Goal: Navigation & Orientation: Understand site structure

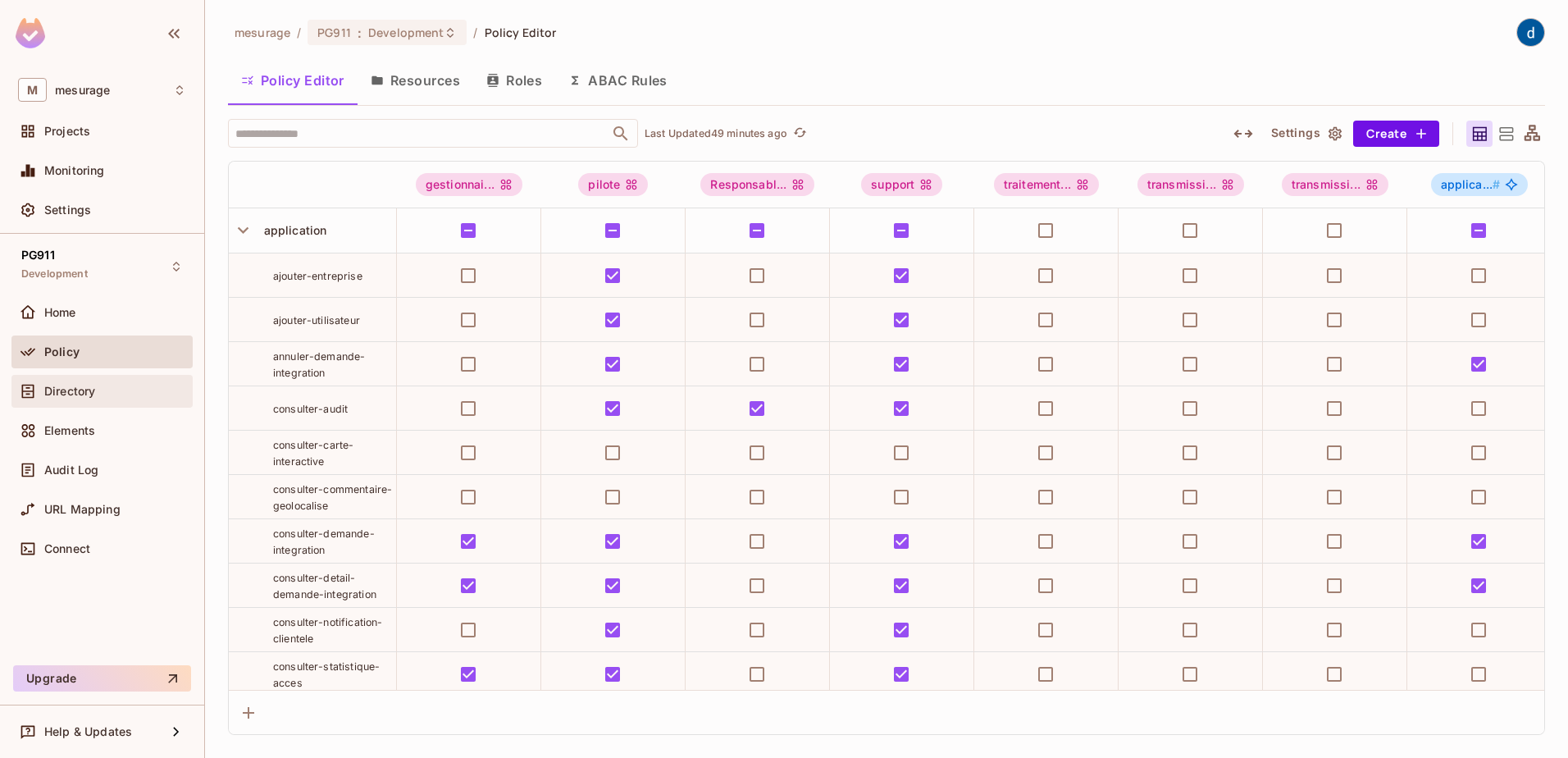
click at [68, 401] on div "Directory" at bounding box center [102, 391] width 181 height 33
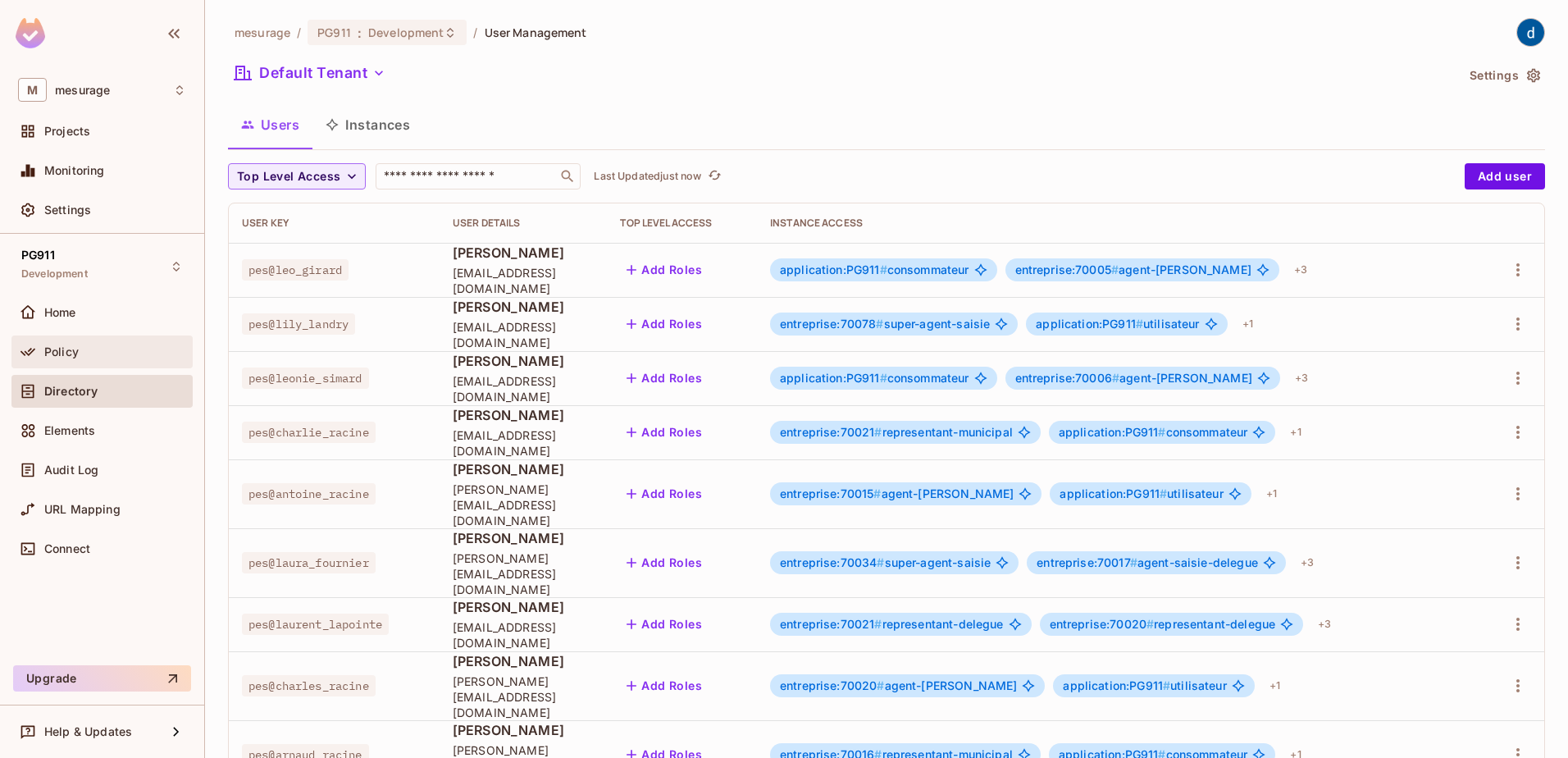
click at [66, 361] on div "Policy" at bounding box center [101, 352] width 168 height 19
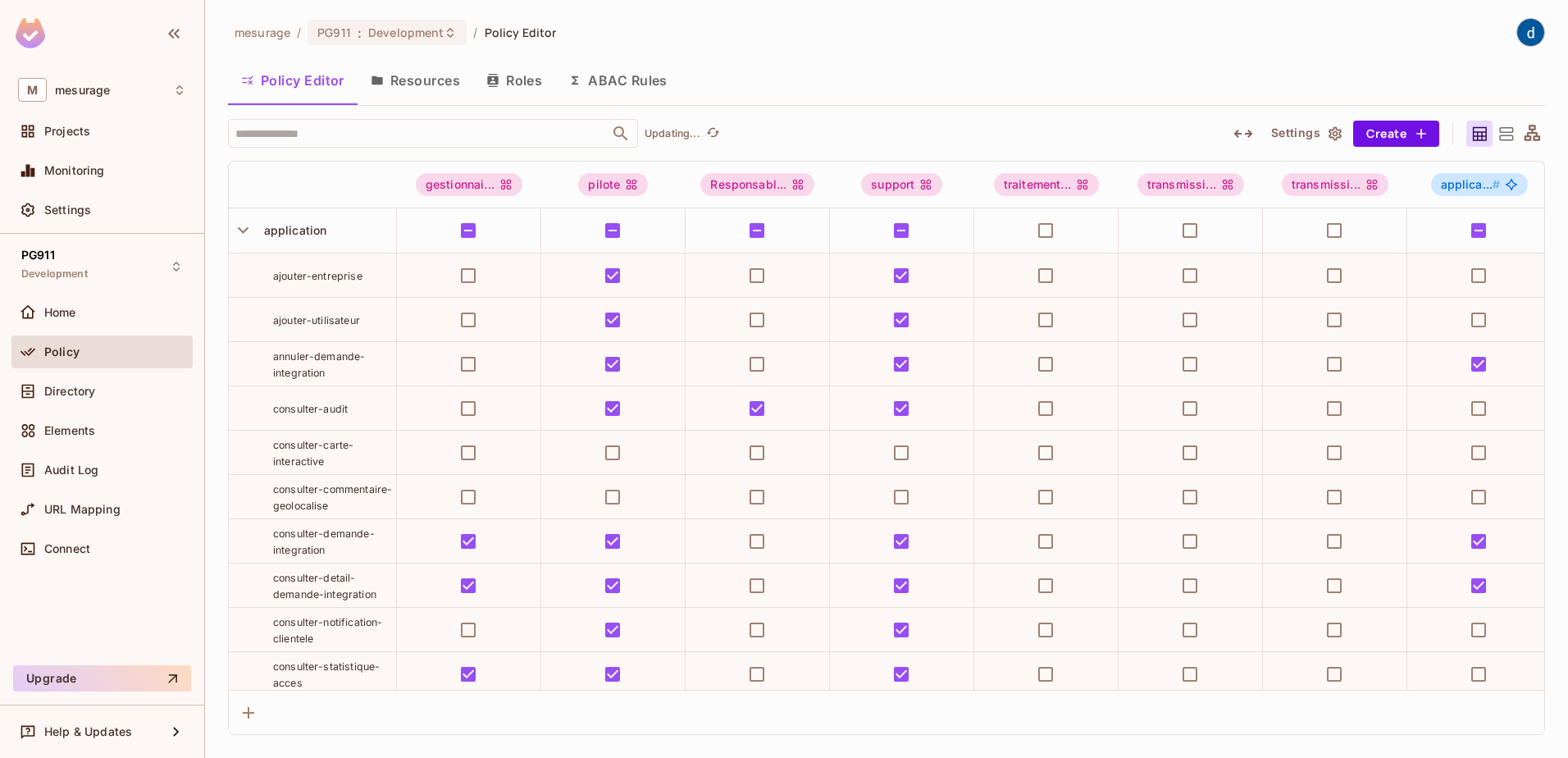
click at [66, 400] on div "Directory" at bounding box center [101, 391] width 168 height 19
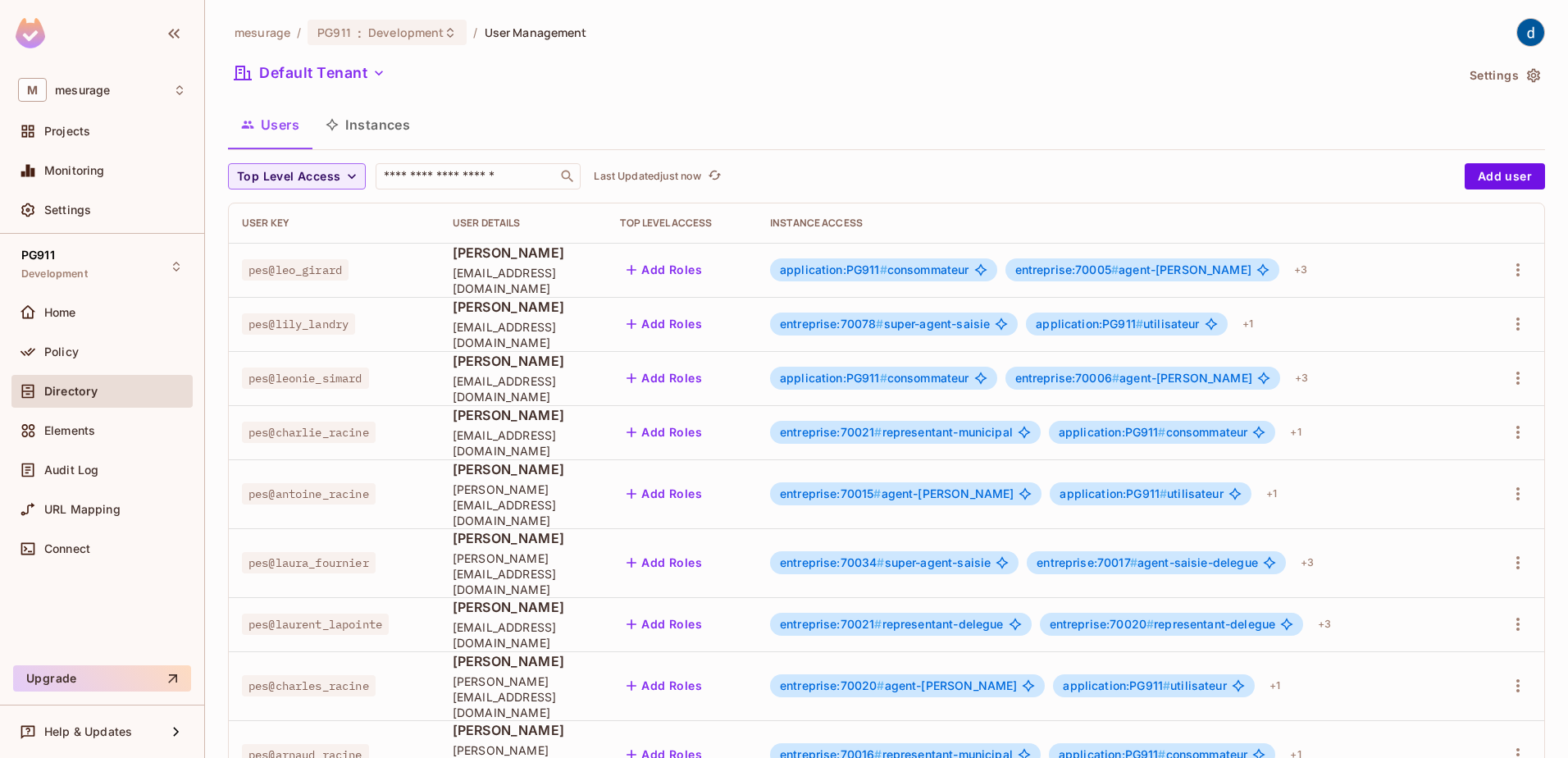
click at [374, 133] on button "Instances" at bounding box center [368, 124] width 111 height 41
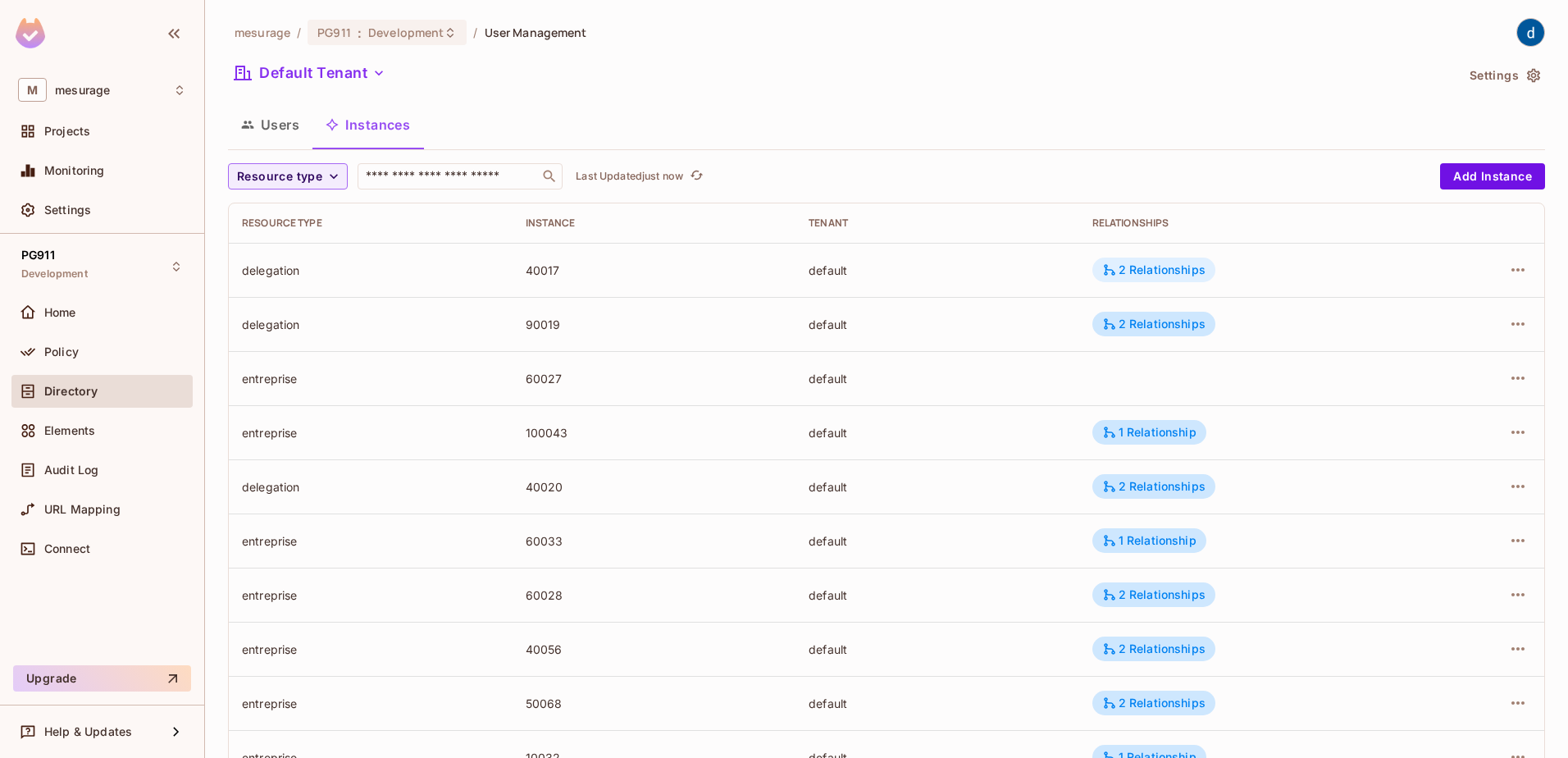
click at [1169, 276] on div "2 Relationships" at bounding box center [1153, 269] width 103 height 15
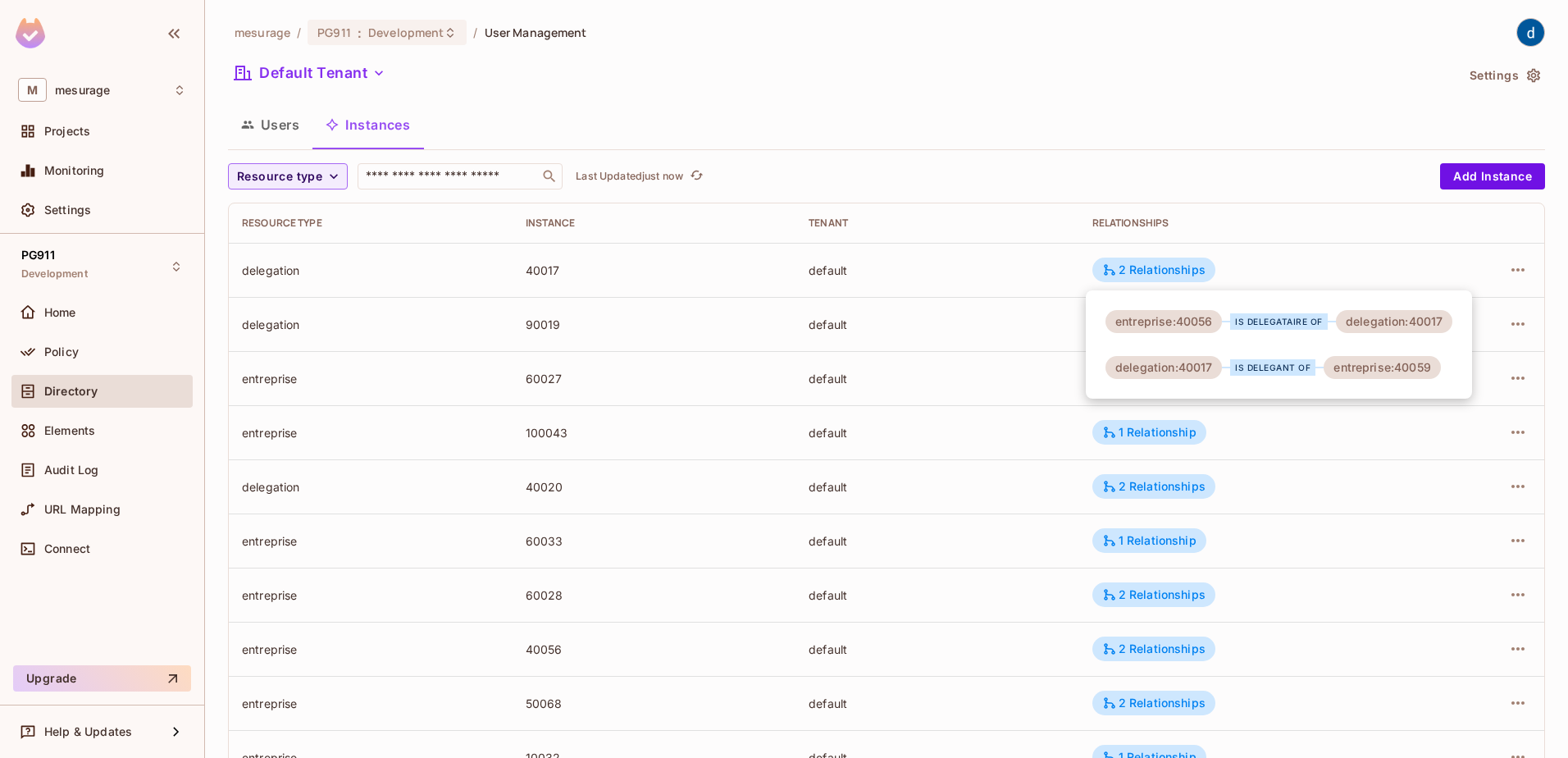
click at [1113, 162] on div at bounding box center [784, 379] width 1568 height 758
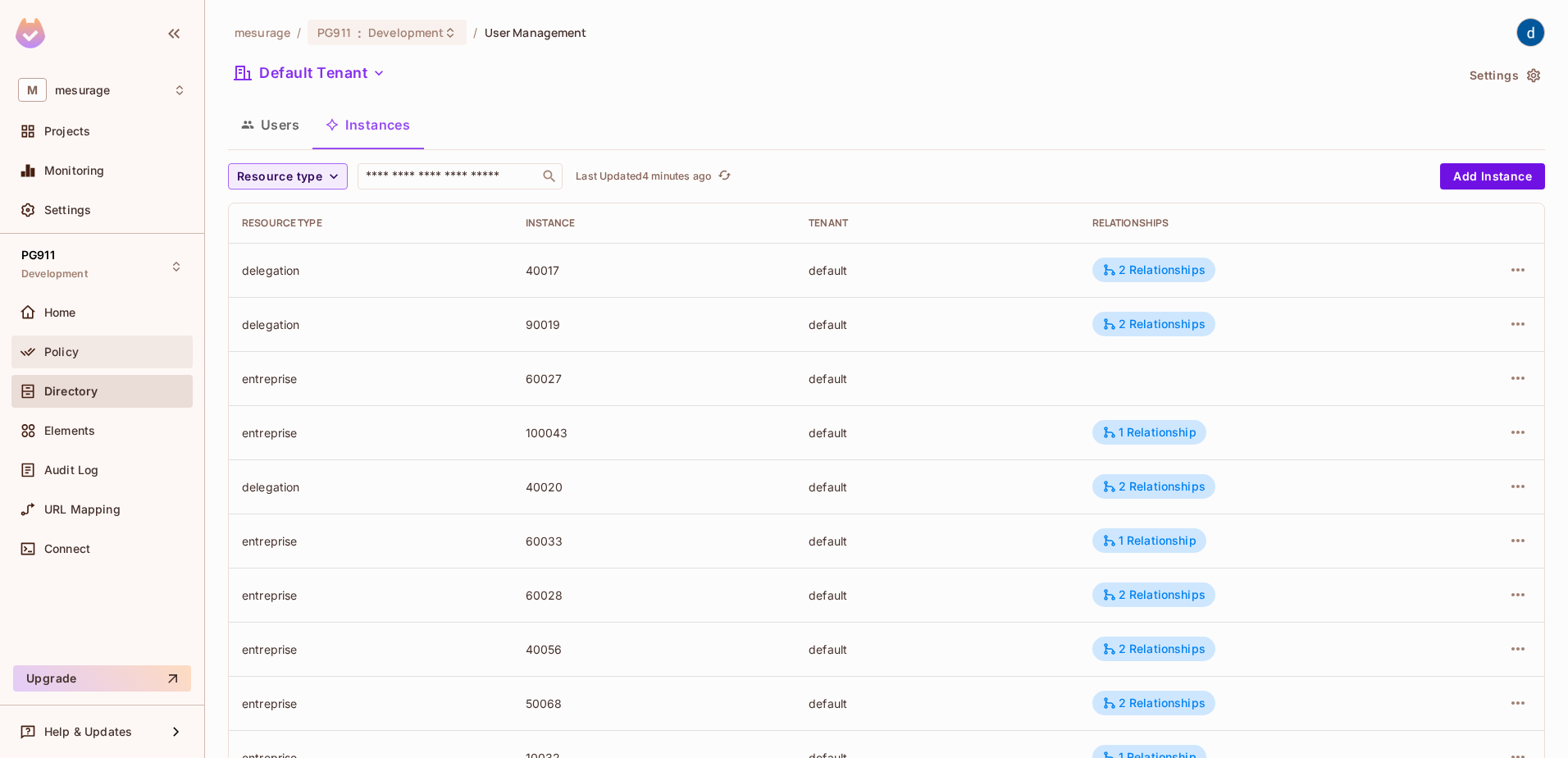
click at [49, 338] on div "Policy" at bounding box center [102, 351] width 181 height 33
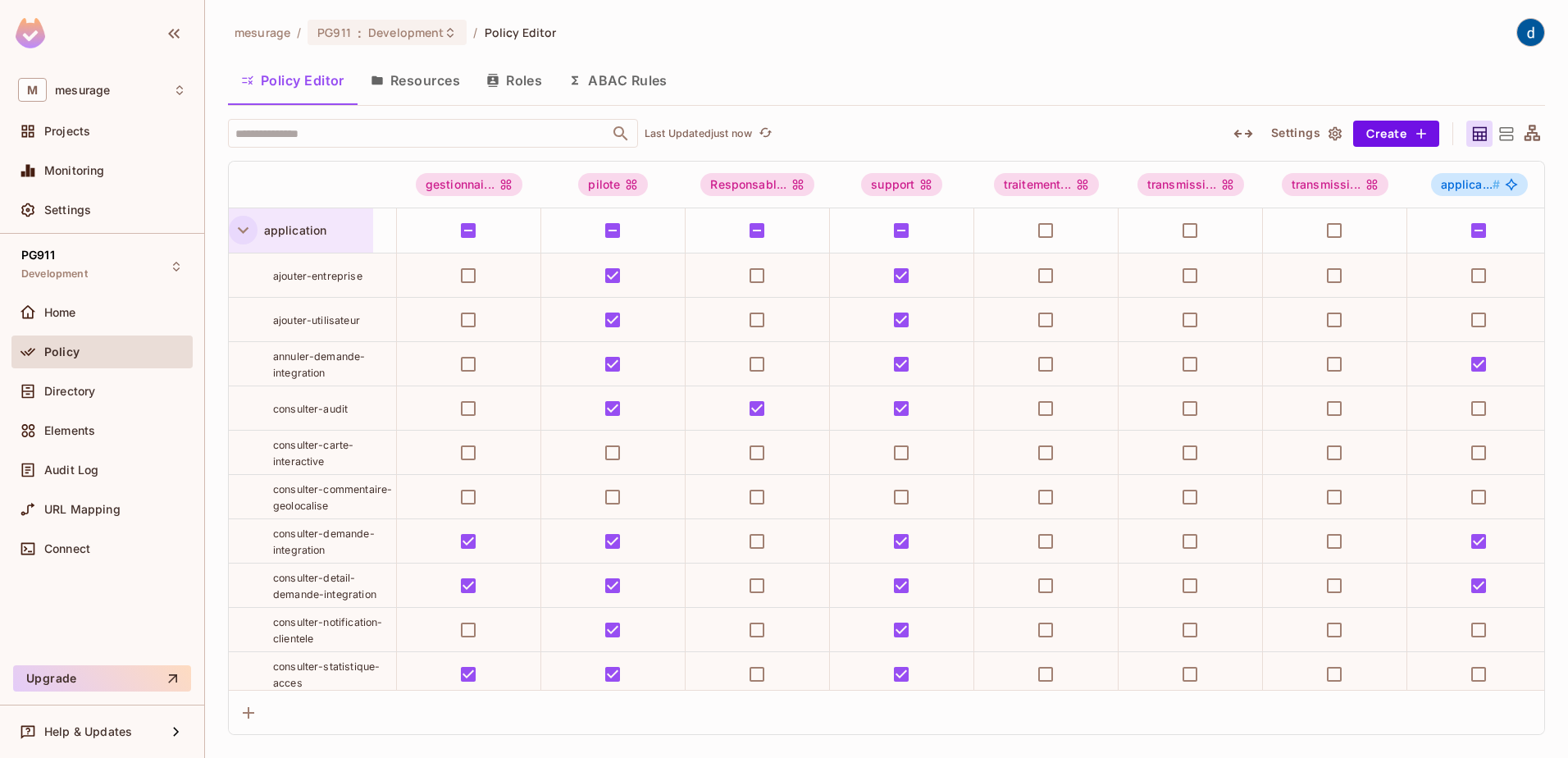
click at [246, 234] on icon "button" at bounding box center [243, 230] width 22 height 22
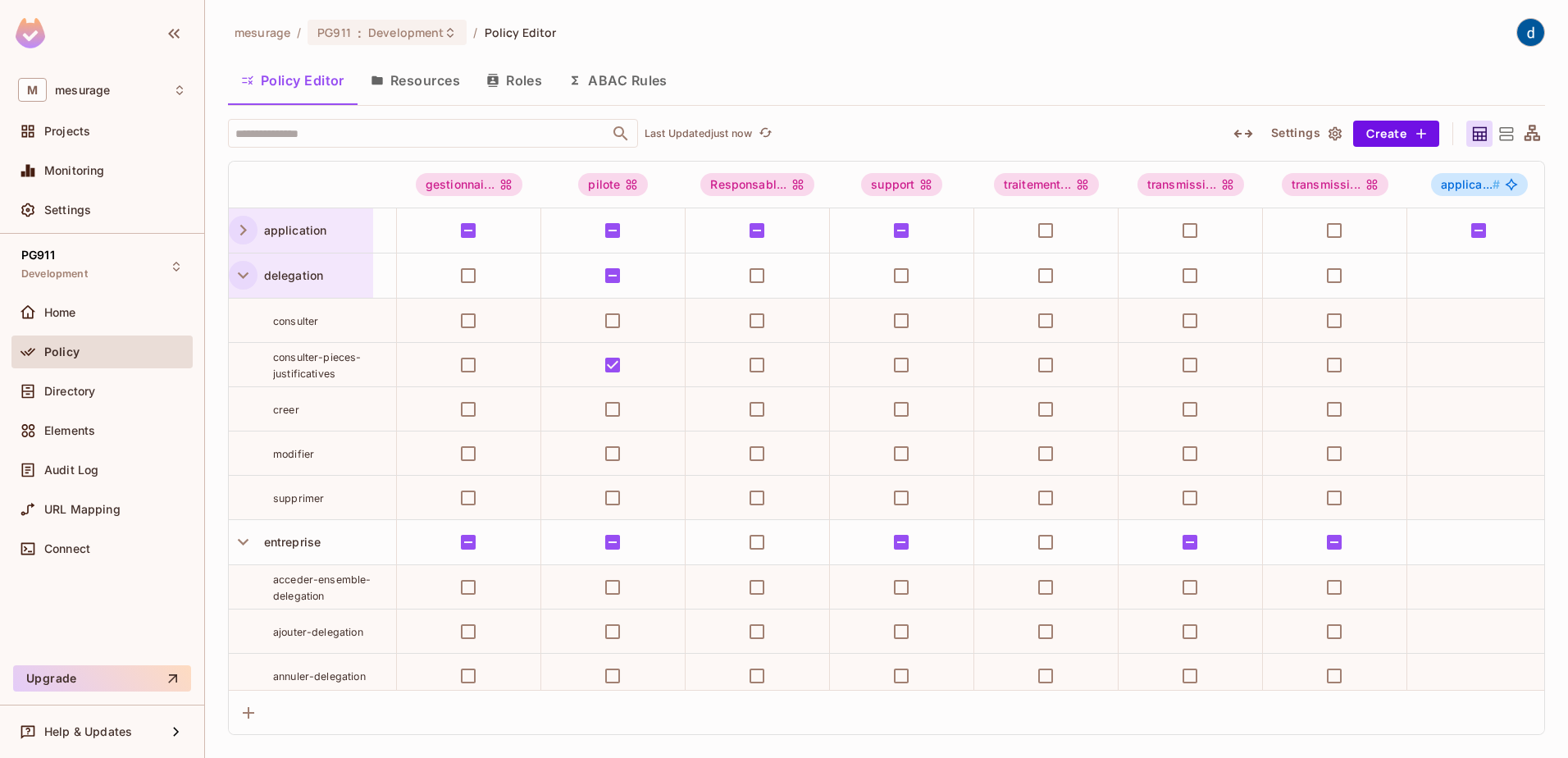
click at [242, 279] on icon "button" at bounding box center [243, 275] width 22 height 22
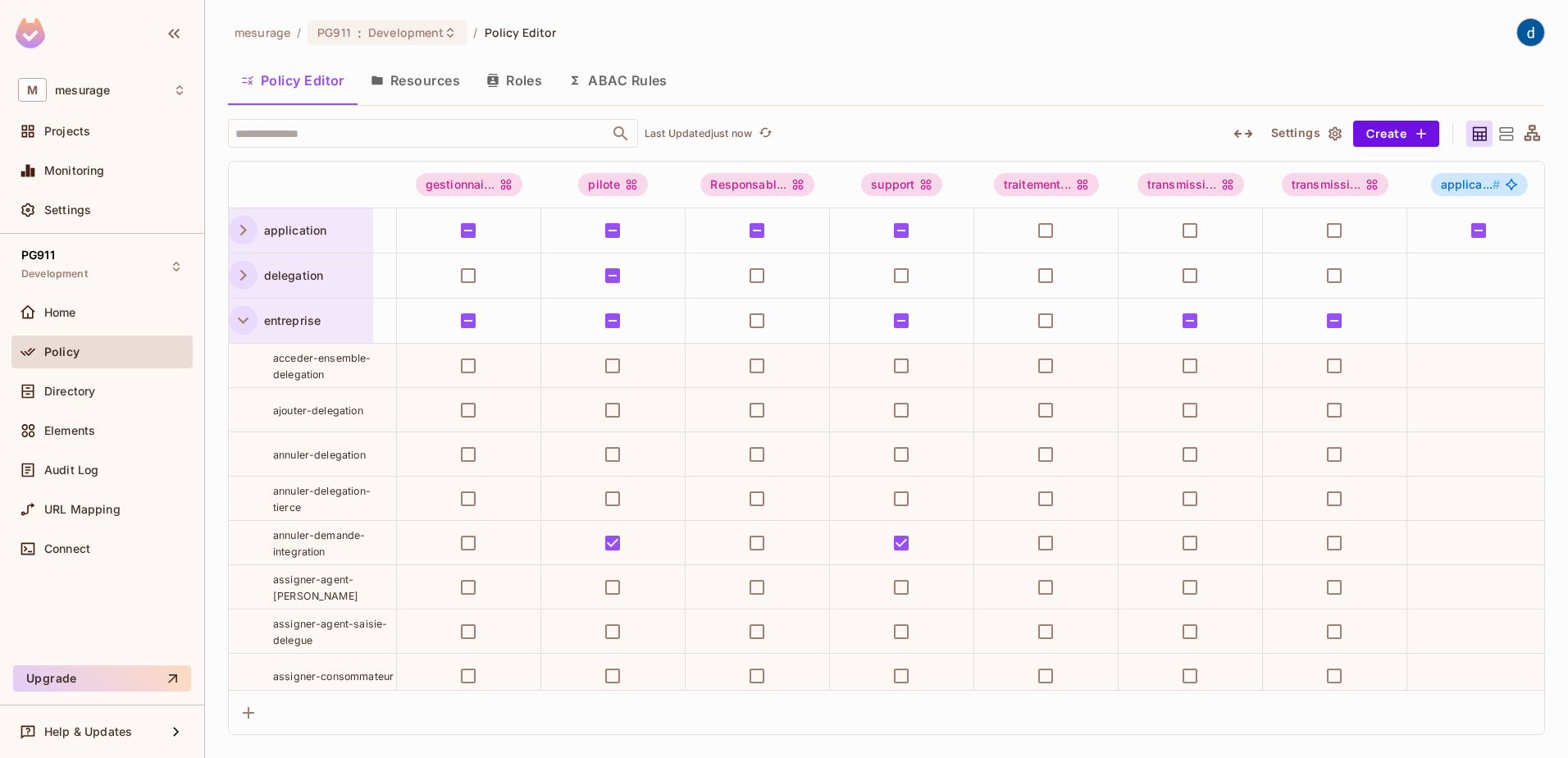
click at [238, 323] on icon "button" at bounding box center [243, 320] width 22 height 22
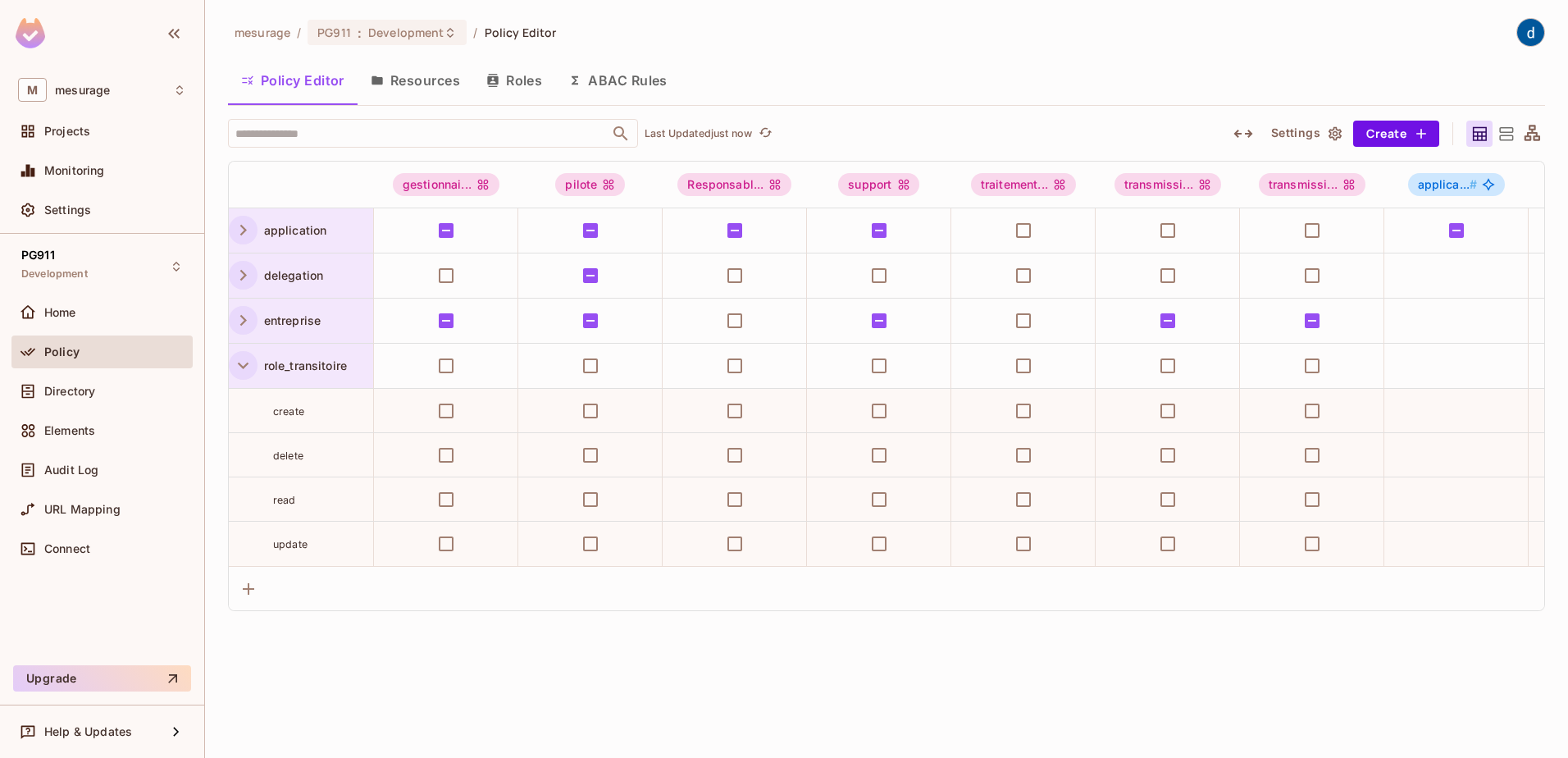
click at [241, 366] on icon "button" at bounding box center [243, 365] width 11 height 6
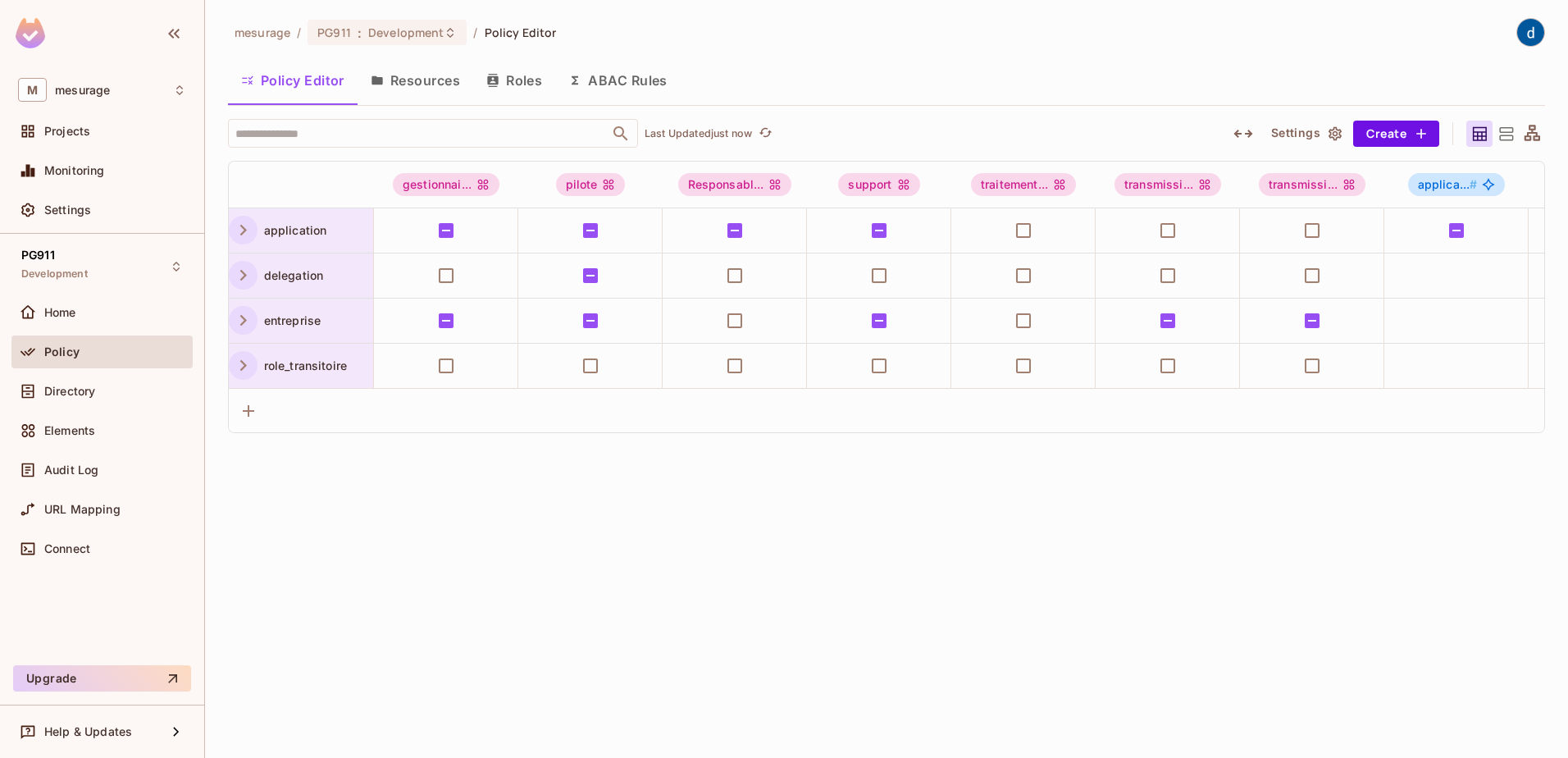
click at [250, 227] on icon "button" at bounding box center [243, 230] width 22 height 22
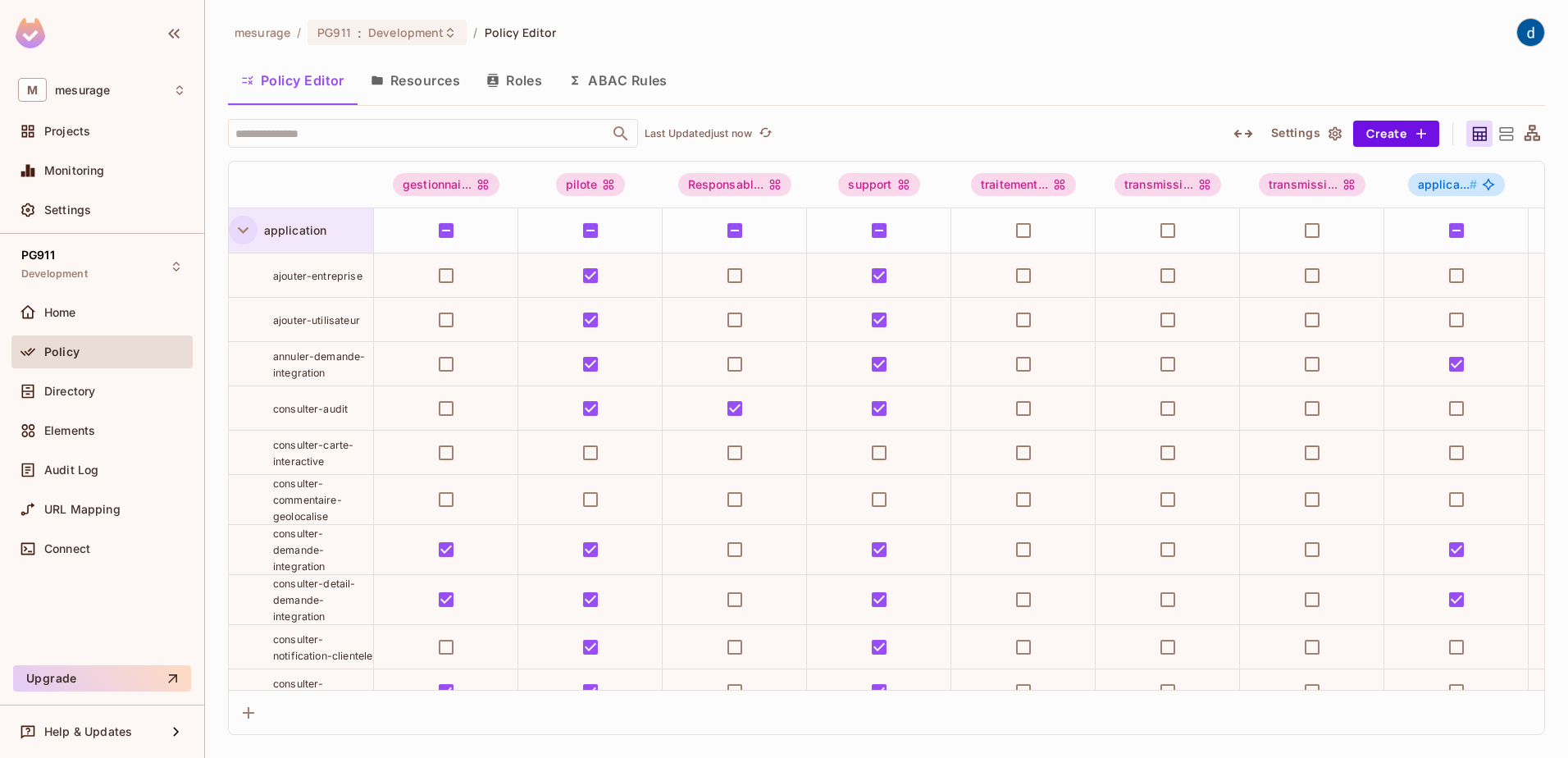
click at [240, 233] on icon "button" at bounding box center [243, 230] width 22 height 22
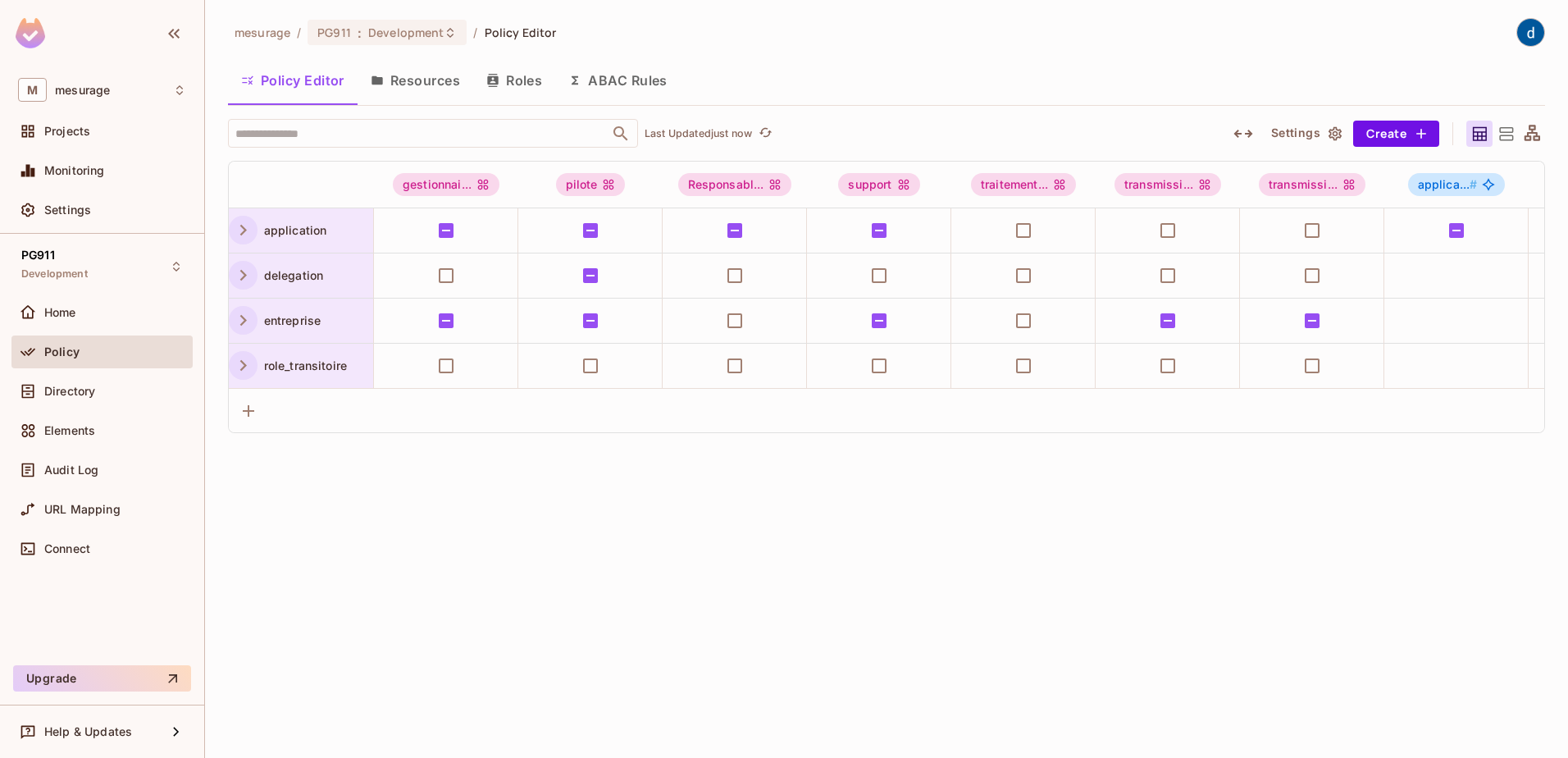
click at [245, 231] on icon "button" at bounding box center [243, 230] width 6 height 11
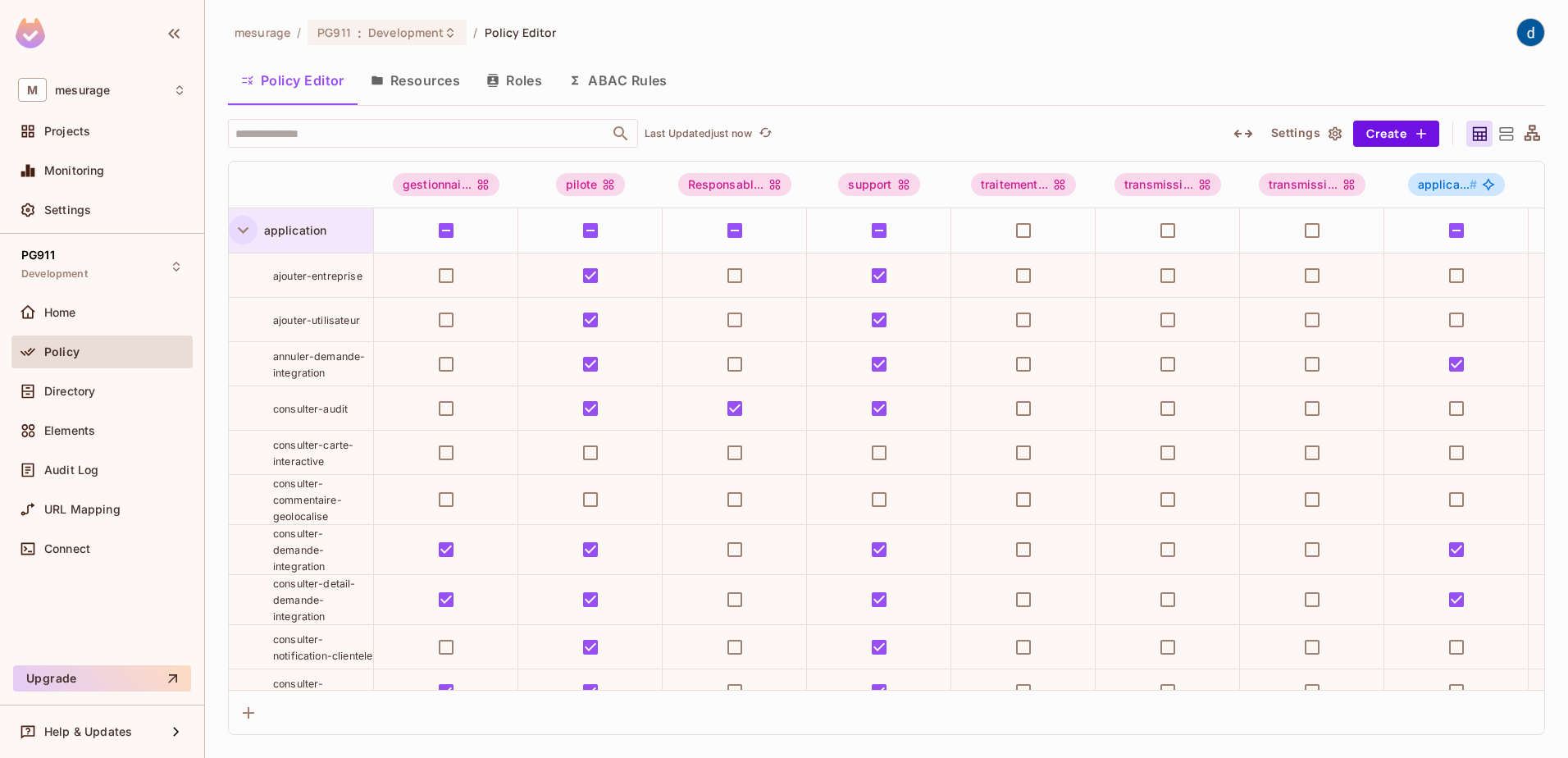
click at [236, 237] on icon "button" at bounding box center [243, 230] width 22 height 22
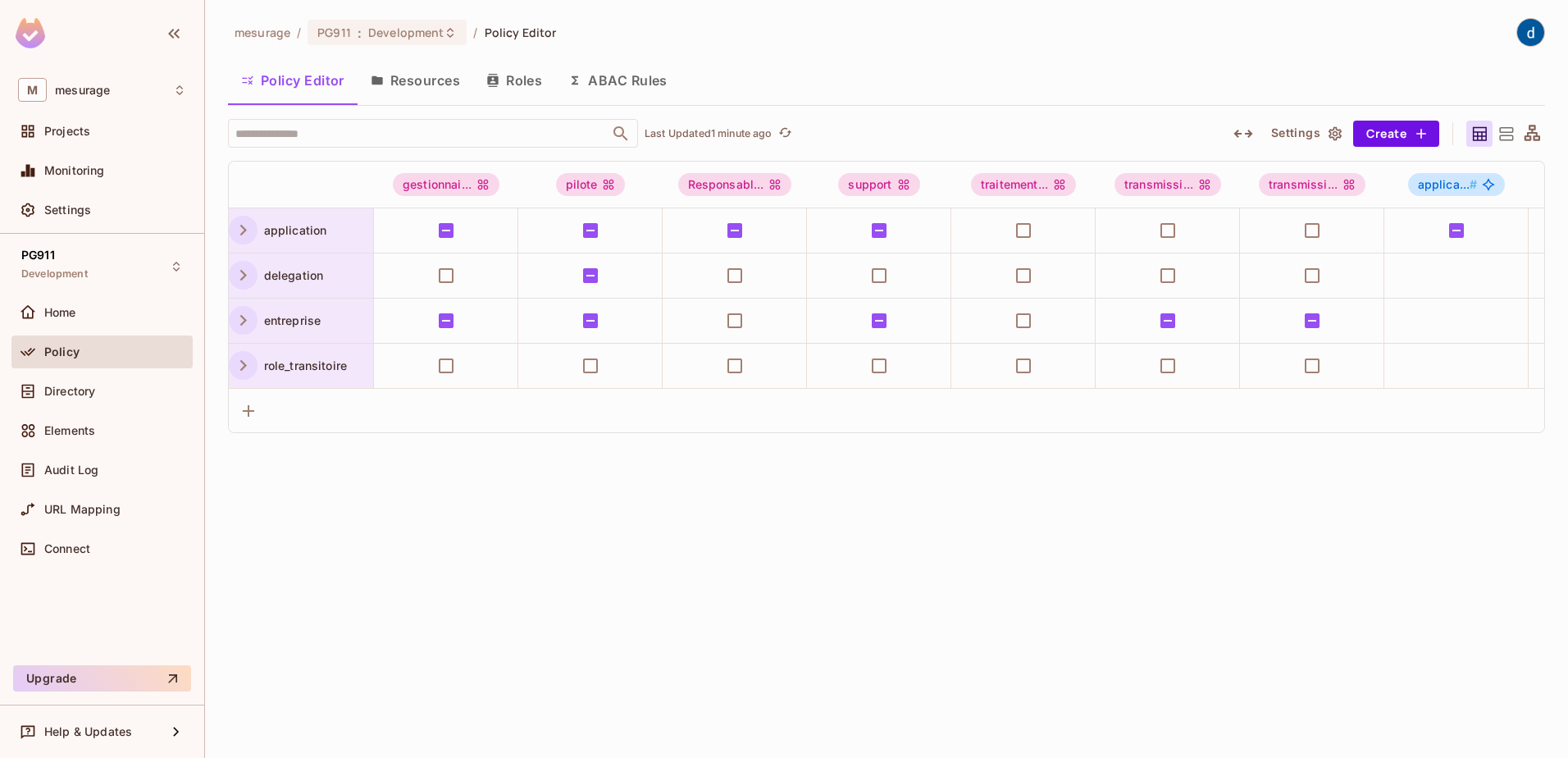
click at [650, 508] on div "mesurage / PG911 : Development / Policy Editor Policy Editor Resources Roles AB…" at bounding box center [886, 379] width 1363 height 758
click at [513, 87] on button "Roles" at bounding box center [514, 80] width 82 height 41
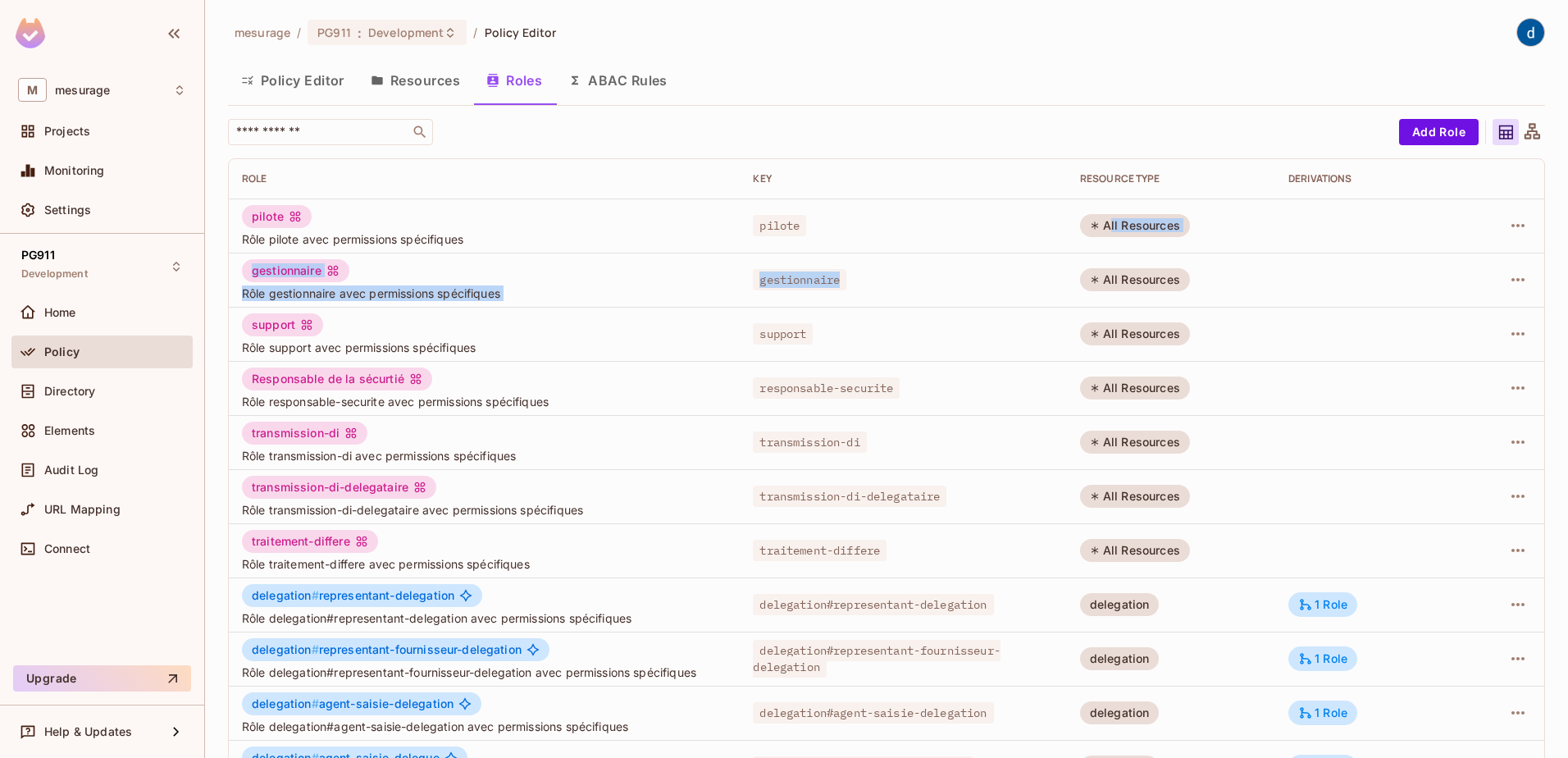
drag, startPoint x: 1126, startPoint y: 217, endPoint x: 1158, endPoint y: 259, distance: 52.8
click at [1157, 259] on tbody "pilote Rôle pilote avec permissions spécifiques pilote All Resources gestionnai…" at bounding box center [886, 604] width 1315 height 812
click at [926, 351] on td "support" at bounding box center [902, 333] width 326 height 54
click at [392, 541] on div "traitement-differe Rôle traitement-differe avec permissions spécifiques" at bounding box center [484, 551] width 485 height 42
click at [219, 192] on div "mesurage / PG911 : Development / Policy Editor Policy Editor Resources Roles AB…" at bounding box center [886, 379] width 1363 height 758
